Goal: Task Accomplishment & Management: Manage account settings

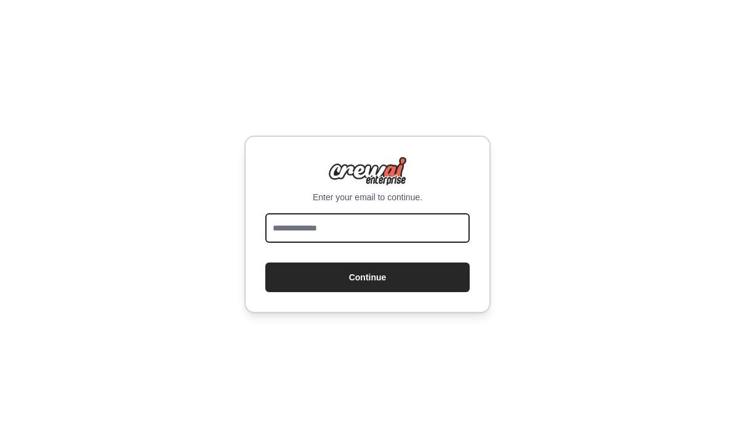
click at [360, 243] on input "email" at bounding box center [367, 228] width 204 height 30
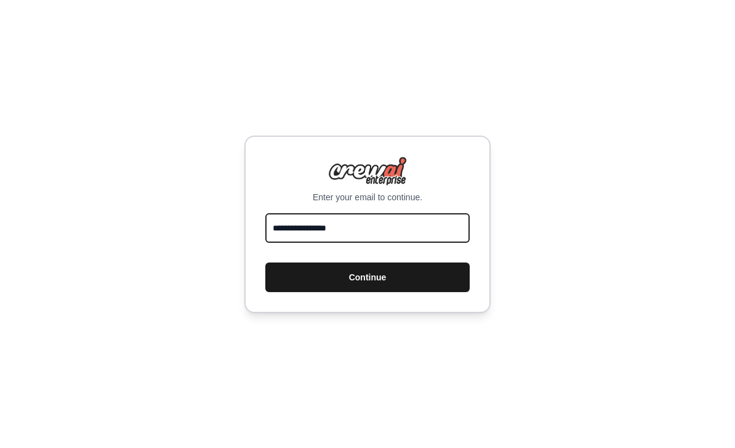
type input "**********"
click at [410, 292] on button "Continue" at bounding box center [367, 277] width 204 height 30
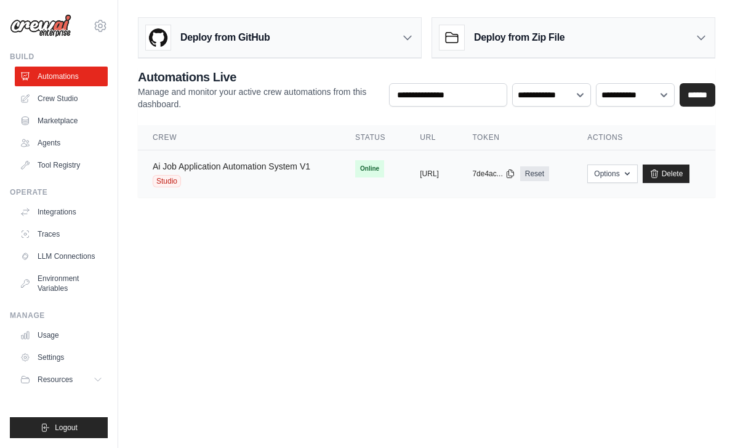
click at [227, 168] on link "Ai Job Application Automation System V1" at bounding box center [232, 166] width 158 height 10
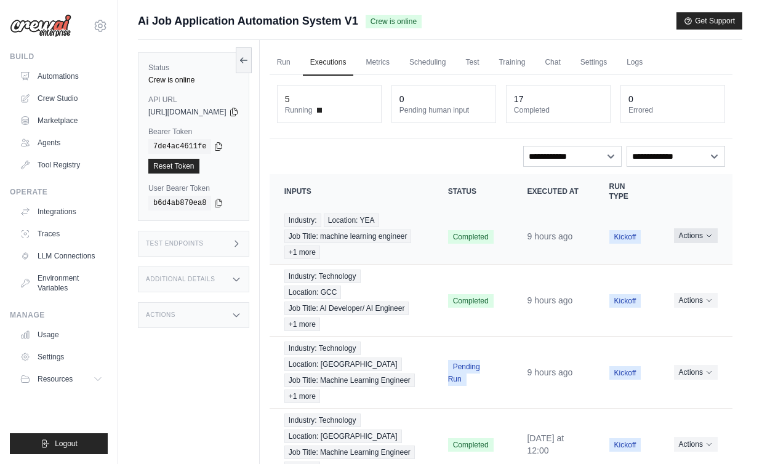
click at [708, 243] on button "Actions" at bounding box center [696, 235] width 44 height 15
click at [660, 281] on button "Delete" at bounding box center [678, 278] width 79 height 20
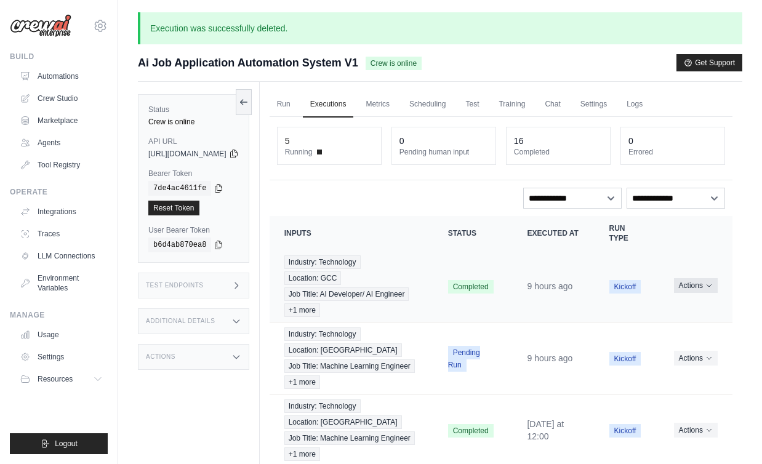
click at [710, 289] on icon "Actions for execution" at bounding box center [709, 285] width 7 height 7
click at [655, 332] on button "Delete" at bounding box center [678, 328] width 79 height 20
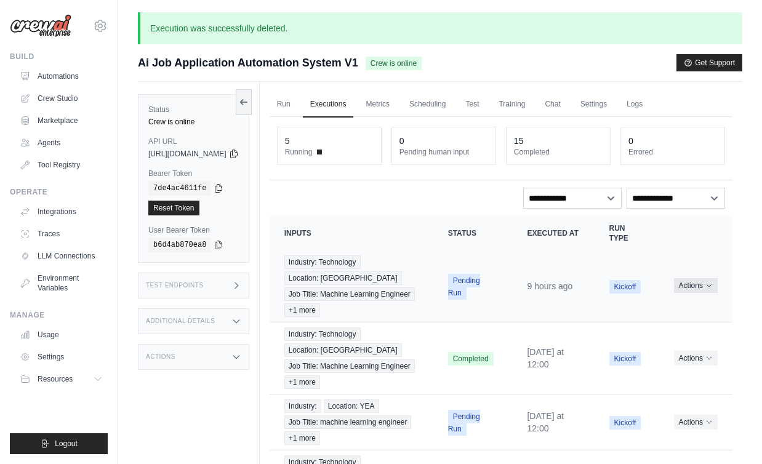
click at [709, 289] on icon "Actions for execution" at bounding box center [709, 285] width 7 height 7
click at [658, 336] on button "Delete" at bounding box center [678, 328] width 79 height 20
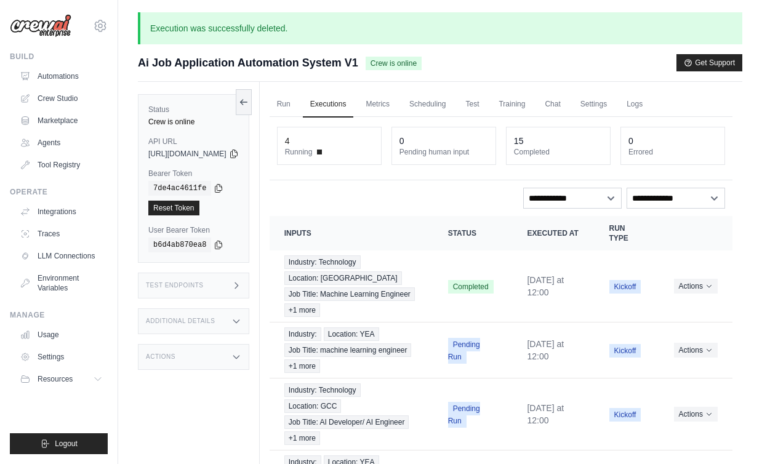
click at [709, 62] on button "Get Support" at bounding box center [710, 62] width 66 height 17
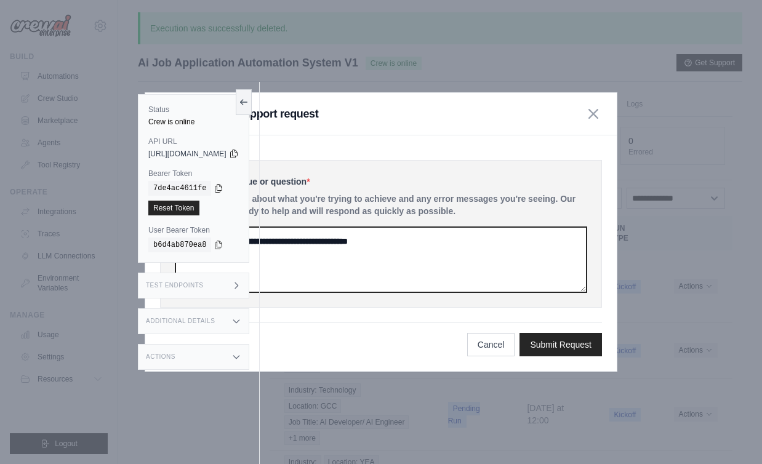
click at [423, 293] on textarea at bounding box center [381, 259] width 411 height 65
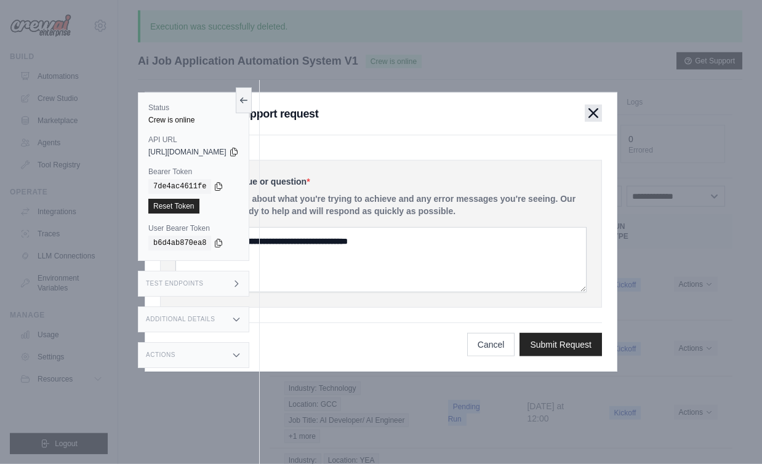
scroll to position [2, 0]
drag, startPoint x: 470, startPoint y: 139, endPoint x: 581, endPoint y: 139, distance: 111.5
click at [581, 135] on div "Submit a support request" at bounding box center [381, 114] width 472 height 42
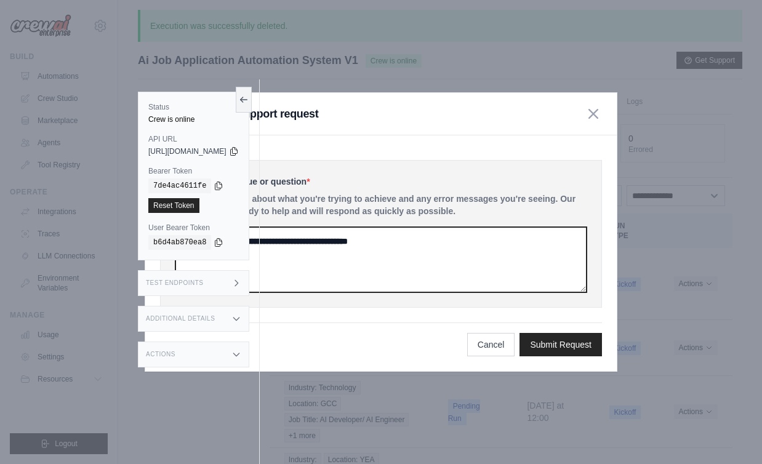
click at [380, 289] on textarea at bounding box center [381, 259] width 411 height 65
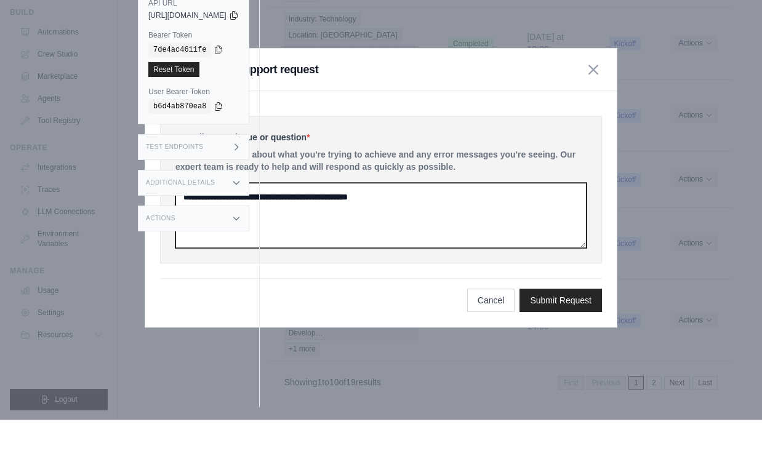
scroll to position [625, 0]
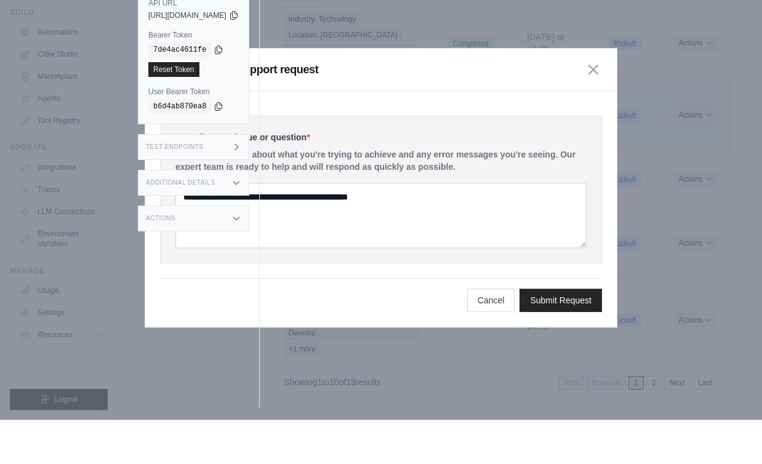
click at [593, 109] on icon "button" at bounding box center [594, 114] width 10 height 10
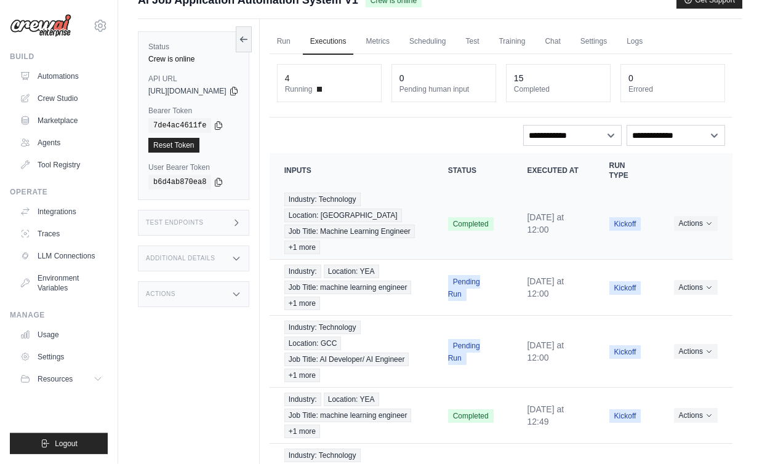
scroll to position [0, 0]
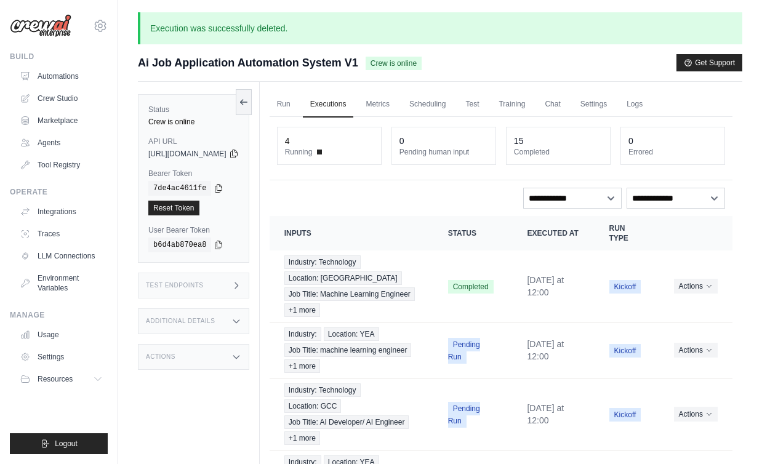
click at [353, 293] on span "Job Title: Machine Learning Engineer" at bounding box center [350, 295] width 131 height 14
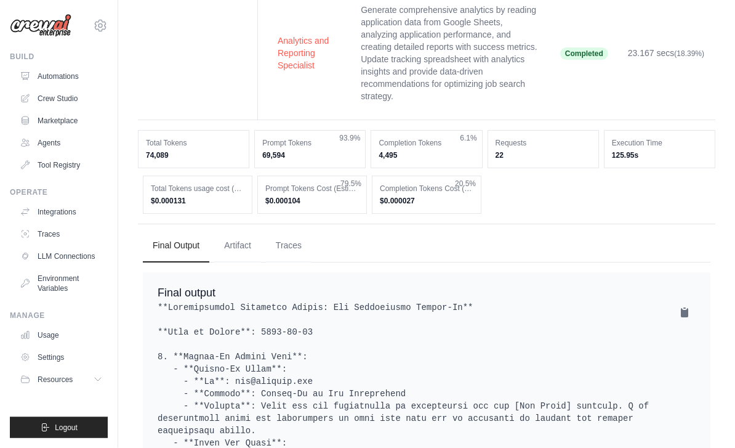
scroll to position [772, 0]
